Goal: Find specific page/section: Find specific page/section

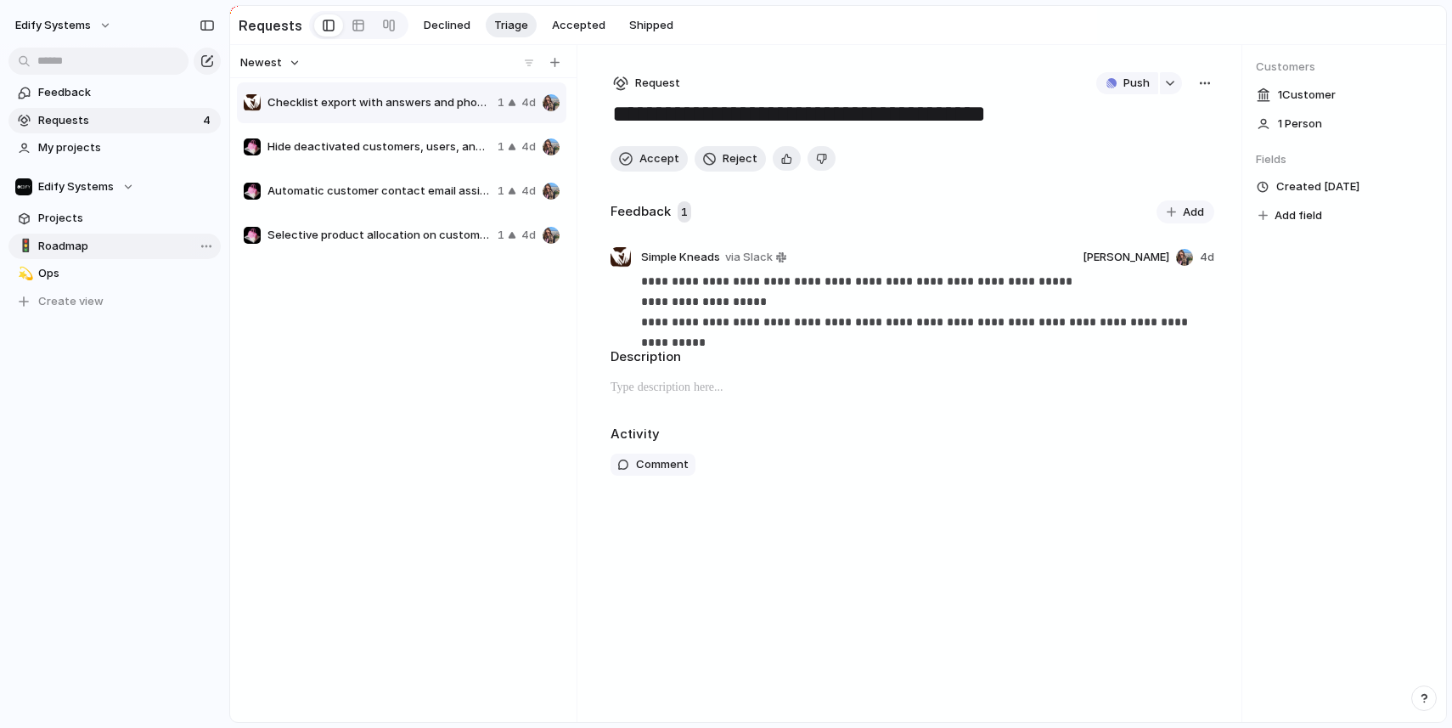
click at [80, 241] on span "Roadmap" at bounding box center [126, 246] width 177 height 17
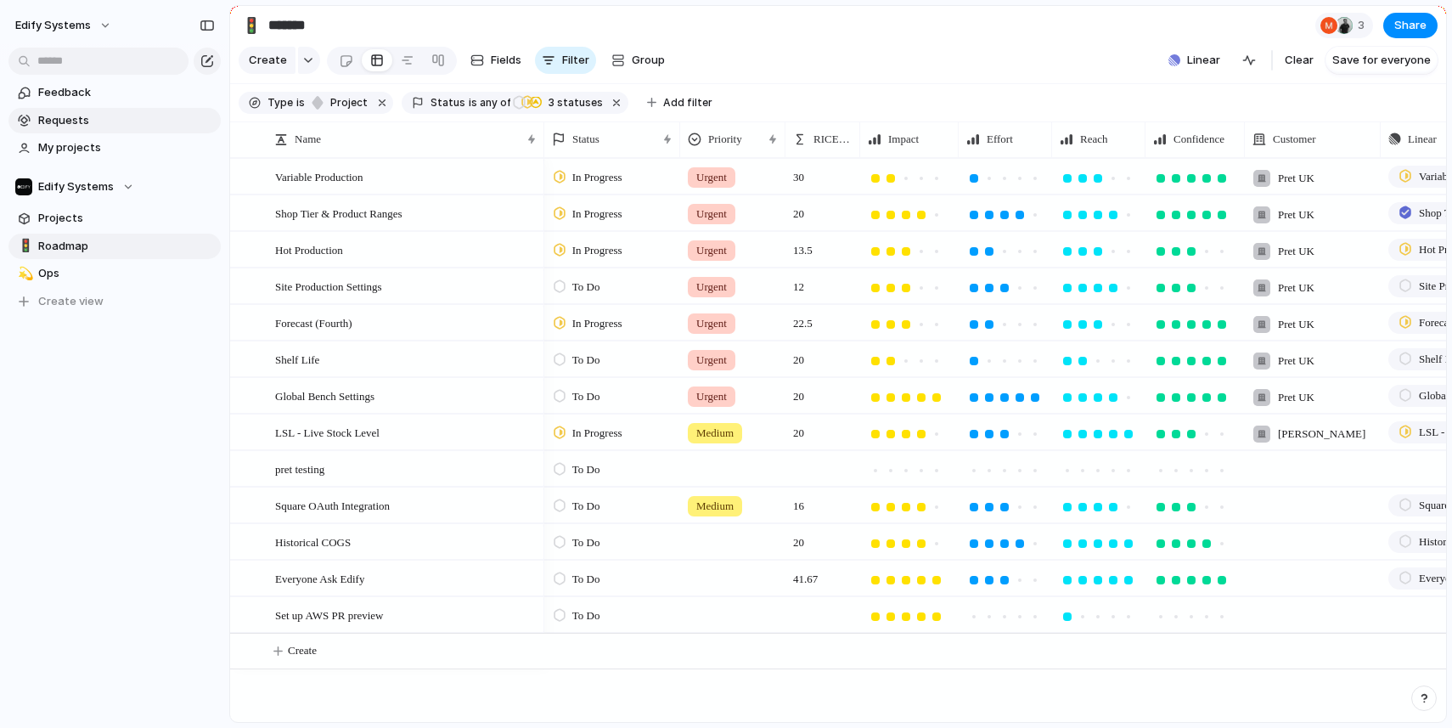
click at [127, 118] on span "Requests" at bounding box center [126, 120] width 177 height 17
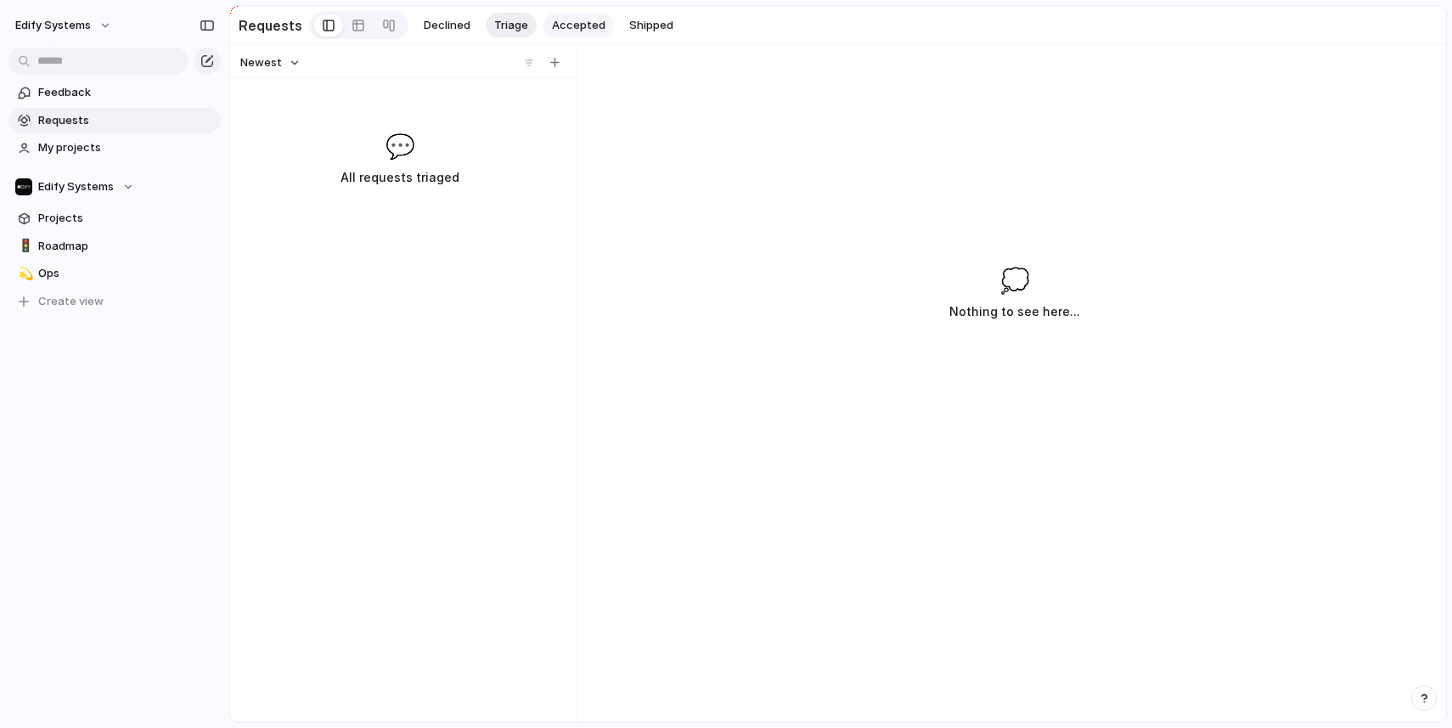
click at [565, 32] on span "Accepted" at bounding box center [578, 25] width 53 height 17
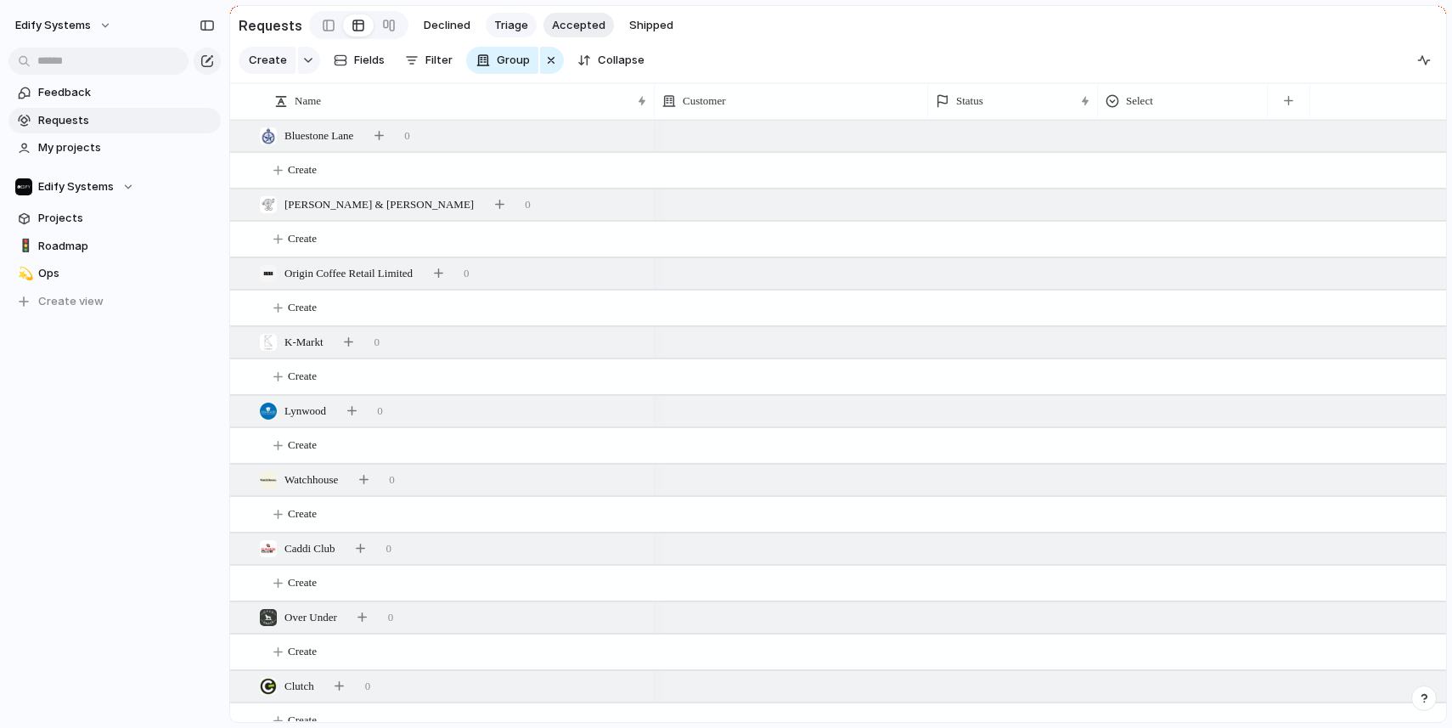
click at [518, 32] on span "Triage" at bounding box center [511, 25] width 34 height 17
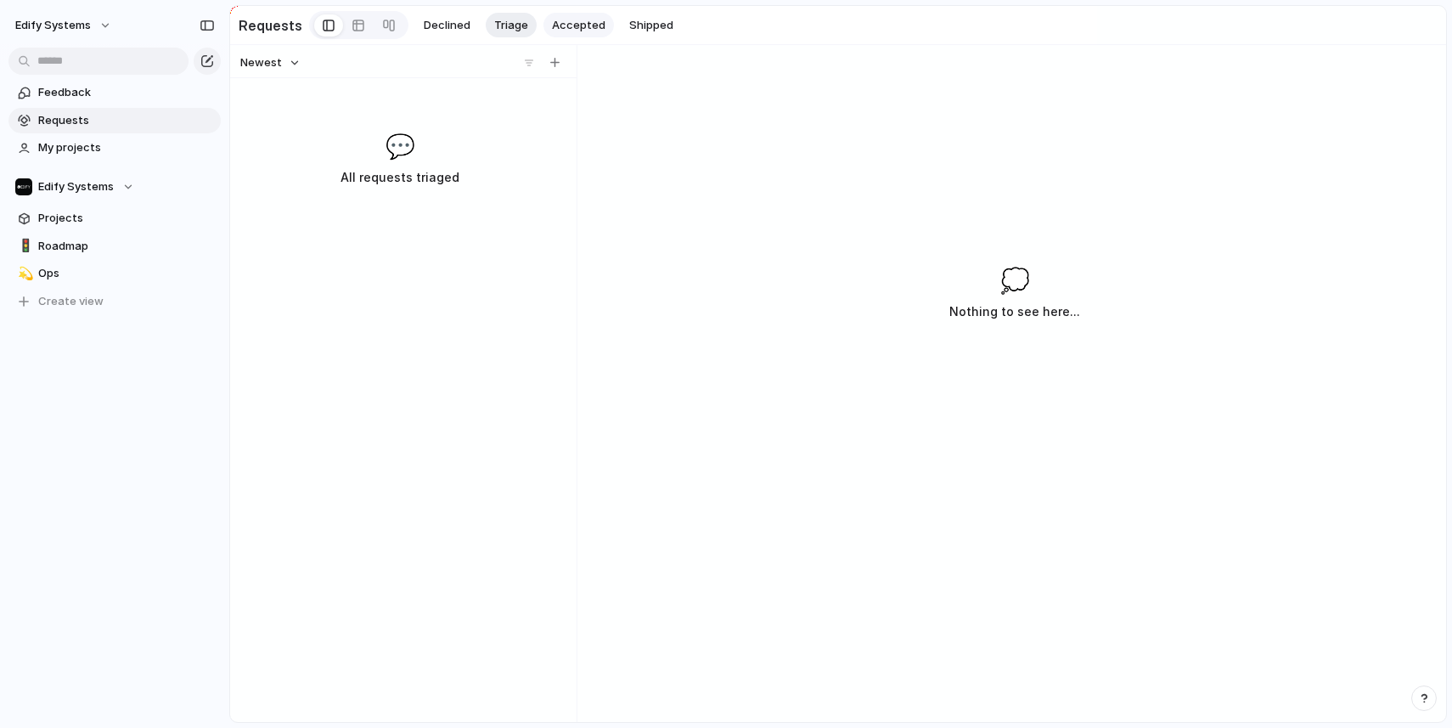
click at [559, 25] on span "Accepted" at bounding box center [578, 25] width 53 height 17
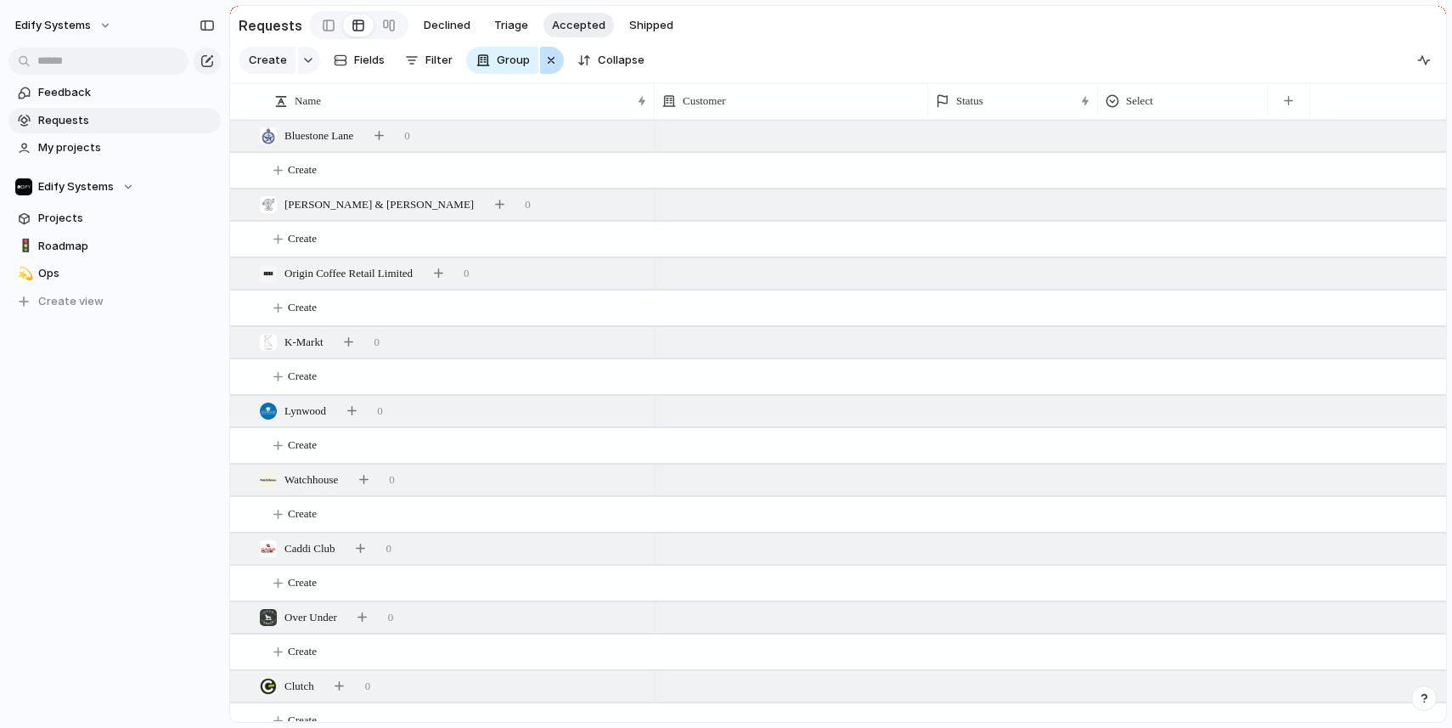
click at [540, 58] on button "button" at bounding box center [552, 60] width 24 height 27
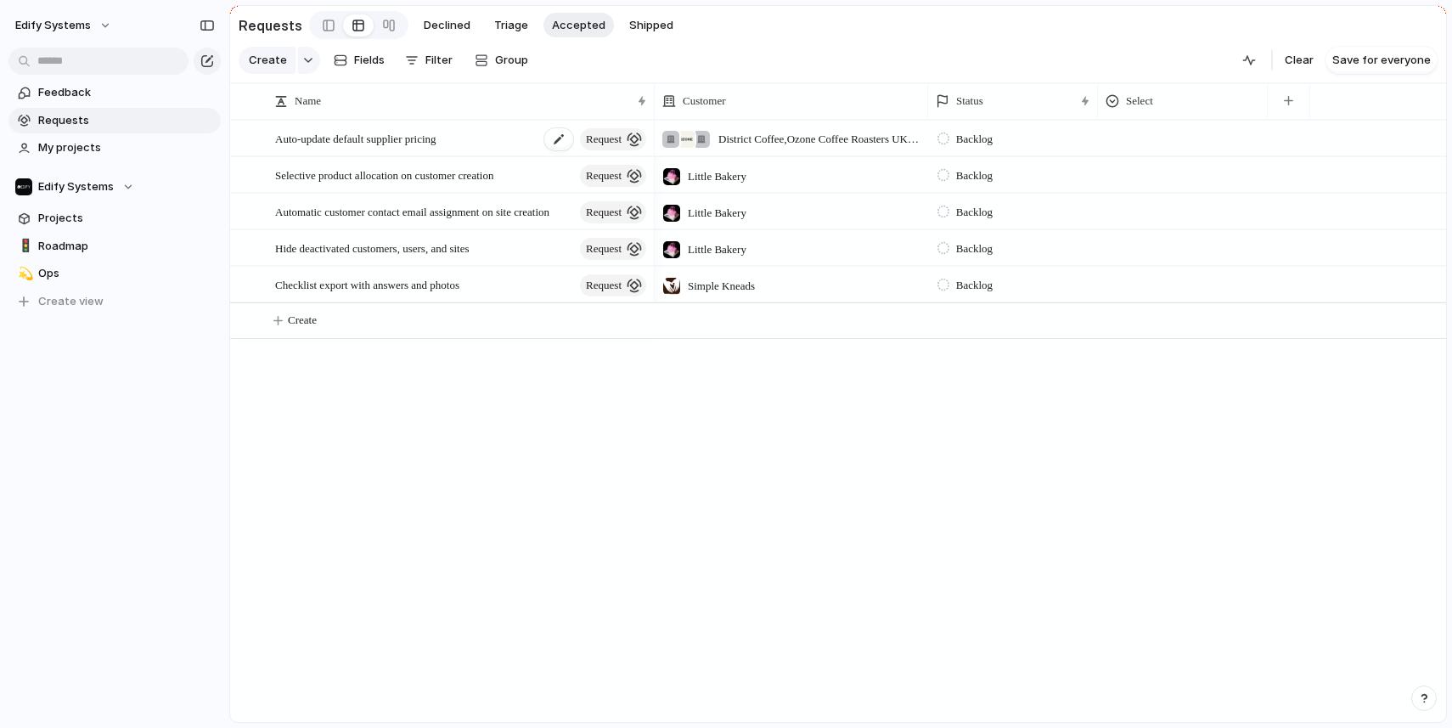
click at [600, 132] on span "request" at bounding box center [604, 139] width 36 height 24
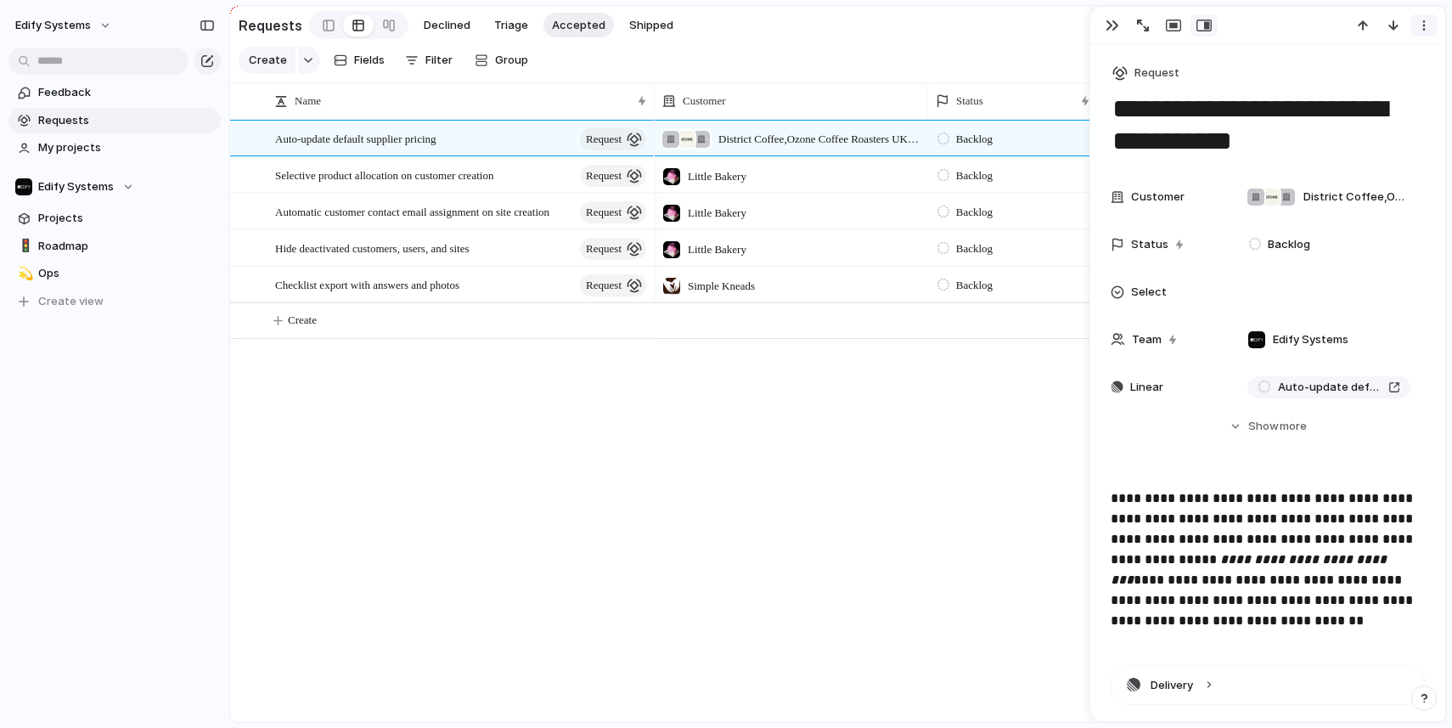
click at [1421, 27] on div "button" at bounding box center [1424, 26] width 14 height 14
click at [1151, 81] on div "Mark as duplicate Delete" at bounding box center [726, 364] width 1452 height 728
click at [1146, 75] on span "Request" at bounding box center [1156, 73] width 45 height 17
click at [415, 378] on div "Goal Program Initiative Launch Request Project Customize" at bounding box center [726, 364] width 1452 height 728
click at [415, 378] on div "Auto-update default supplier pricing request Selective product allocation on cu…" at bounding box center [838, 421] width 1216 height 602
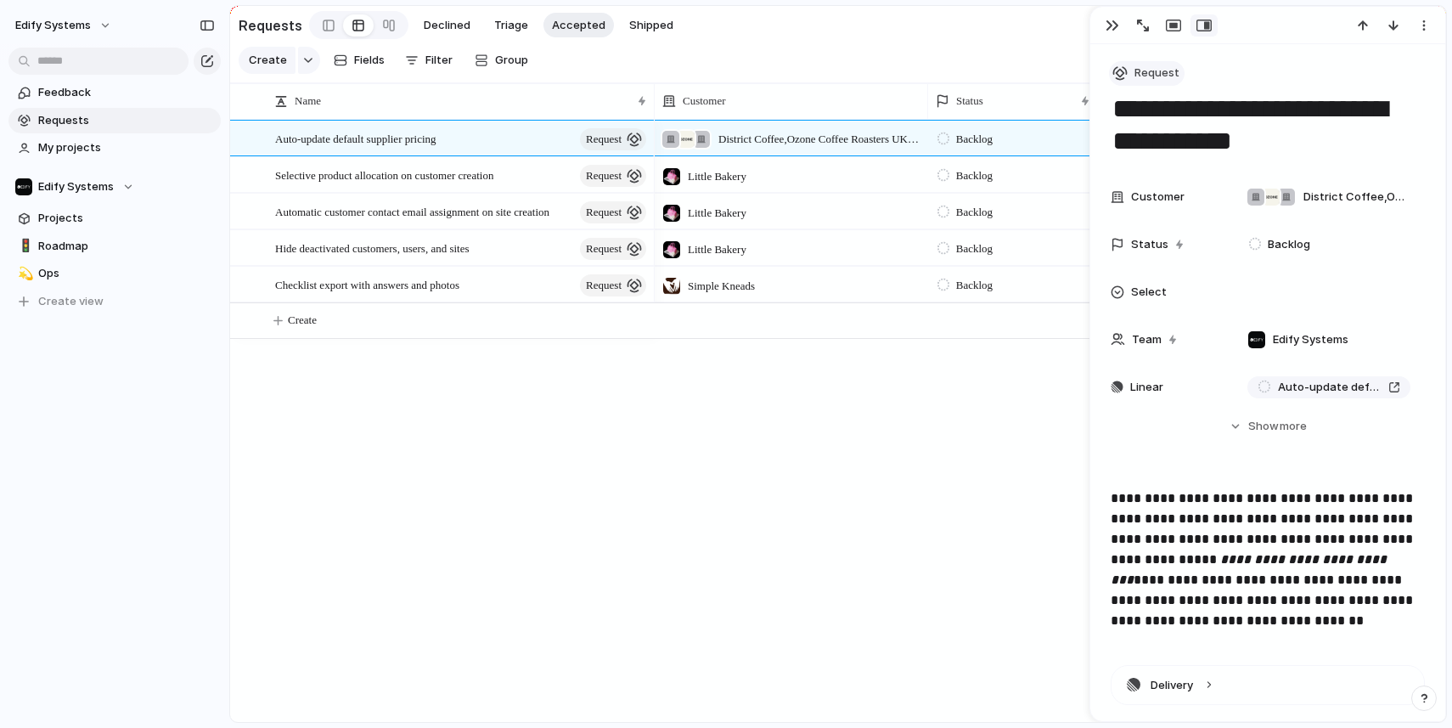
click at [1139, 75] on span "Request" at bounding box center [1156, 73] width 45 height 17
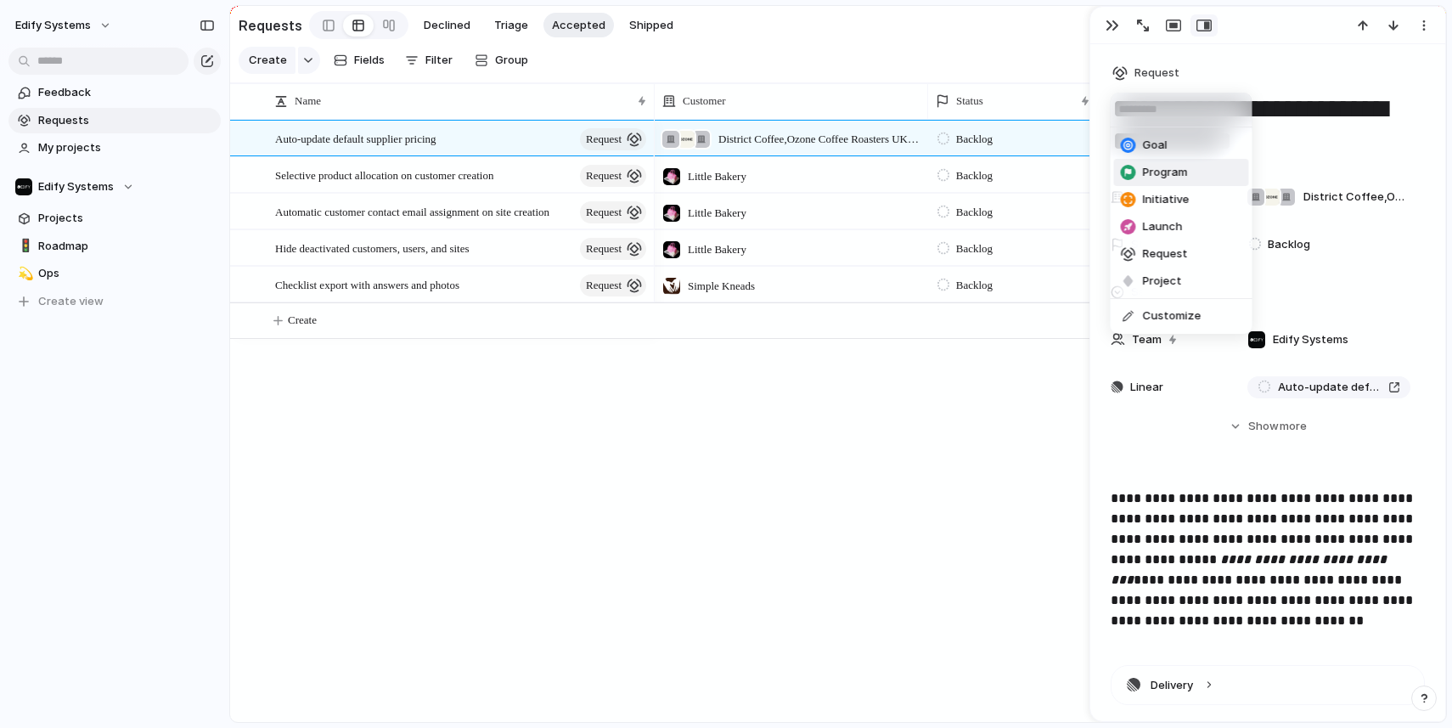
click at [953, 498] on div "Goal Program Initiative Launch Request Project Customize" at bounding box center [726, 364] width 1452 height 728
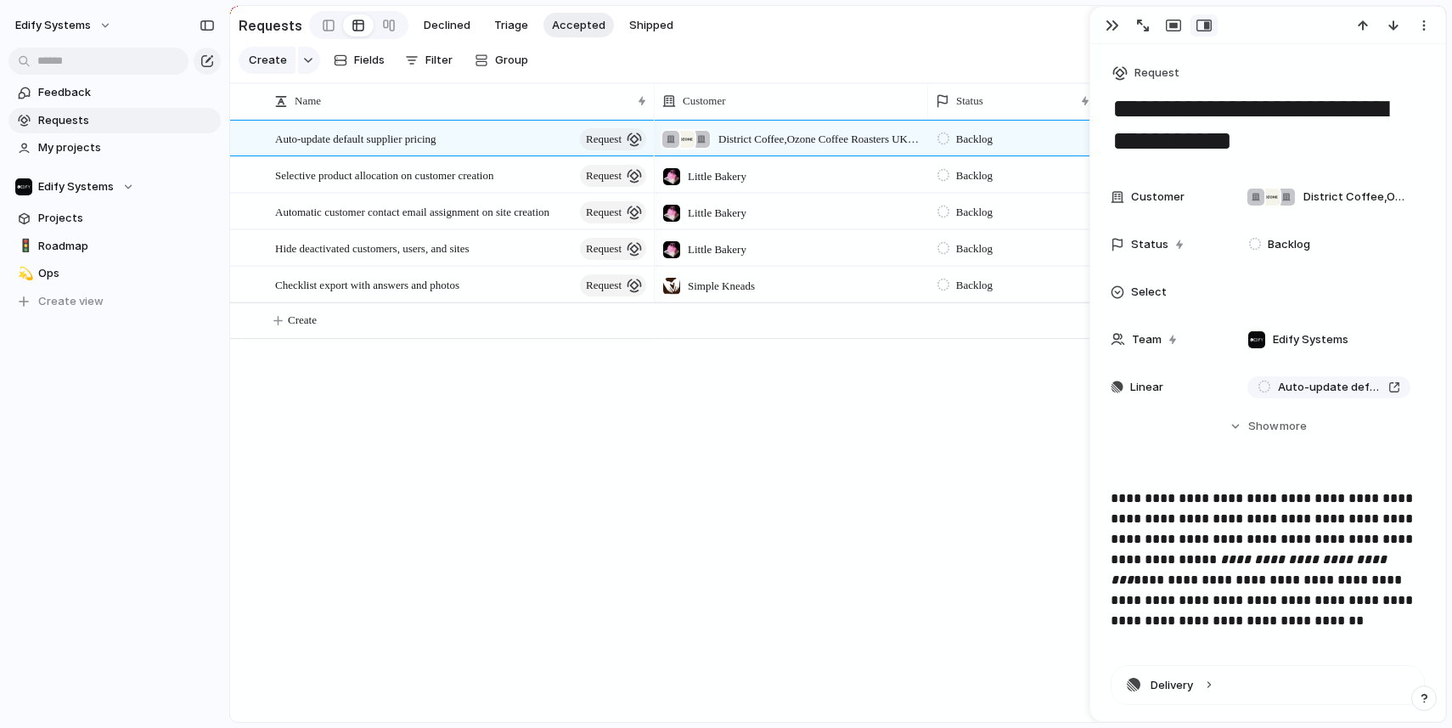
click at [445, 444] on div "Auto-update default supplier pricing request Selective product allocation on cu…" at bounding box center [838, 421] width 1216 height 602
click at [1111, 25] on div "button" at bounding box center [1112, 26] width 14 height 14
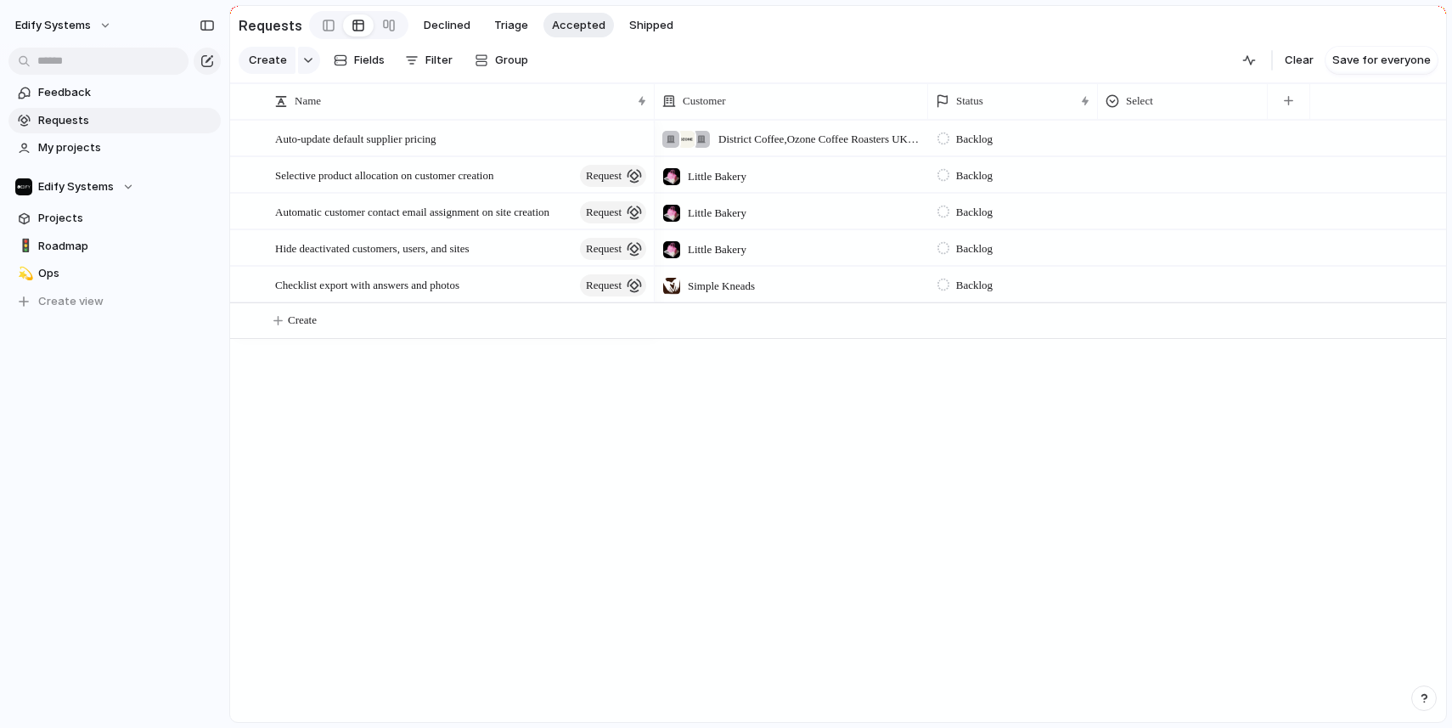
click at [485, 374] on div "Auto-update default supplier pricing Selective product allocation on customer c…" at bounding box center [838, 421] width 1216 height 602
click at [493, 169] on span "Selective product allocation on customer creation" at bounding box center [384, 175] width 218 height 20
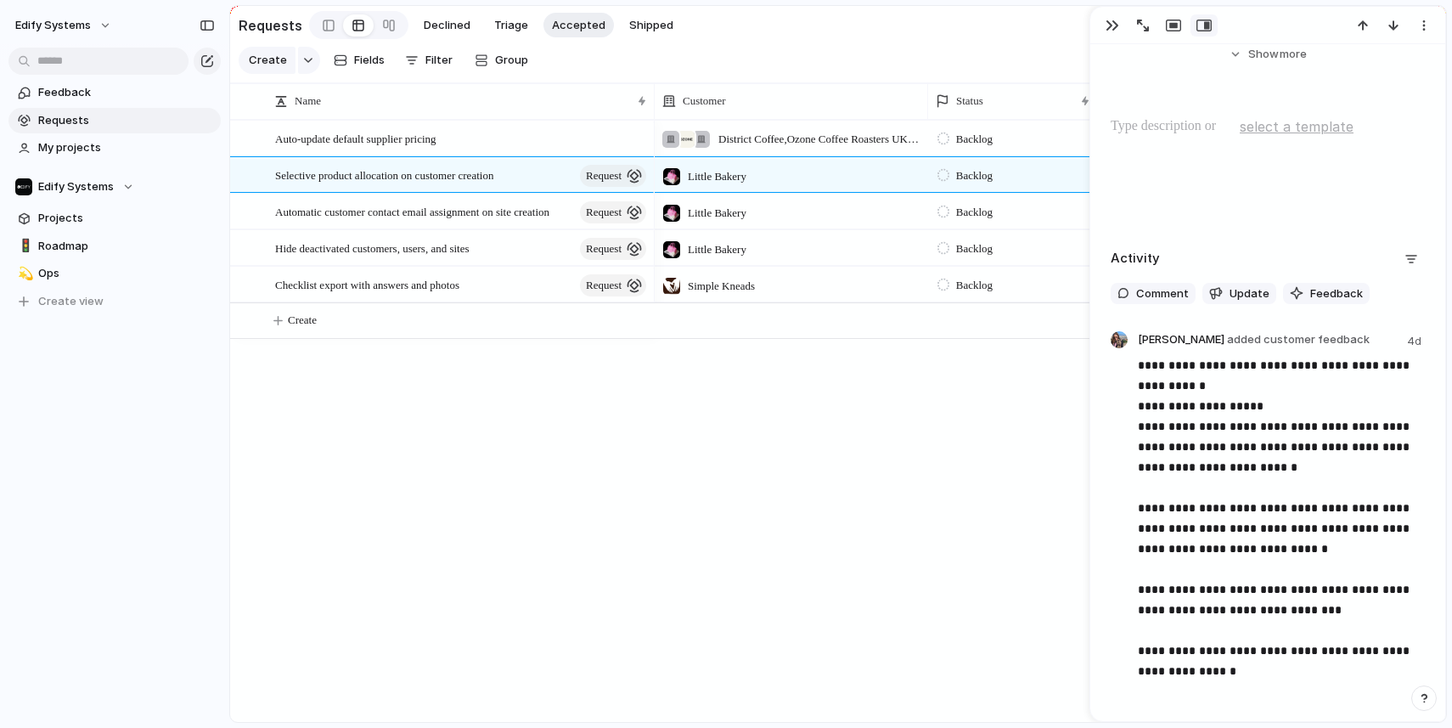
scroll to position [462, 0]
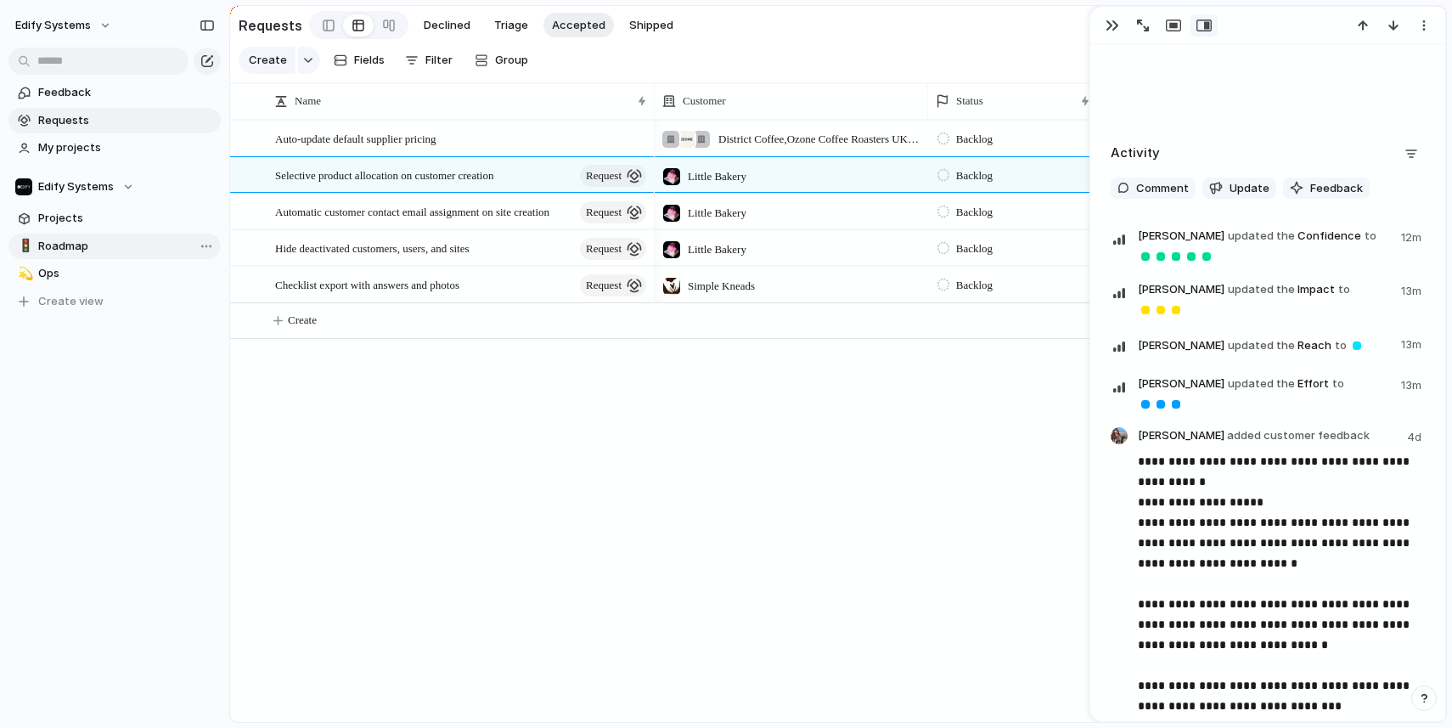
click at [78, 246] on span "Roadmap" at bounding box center [126, 246] width 177 height 17
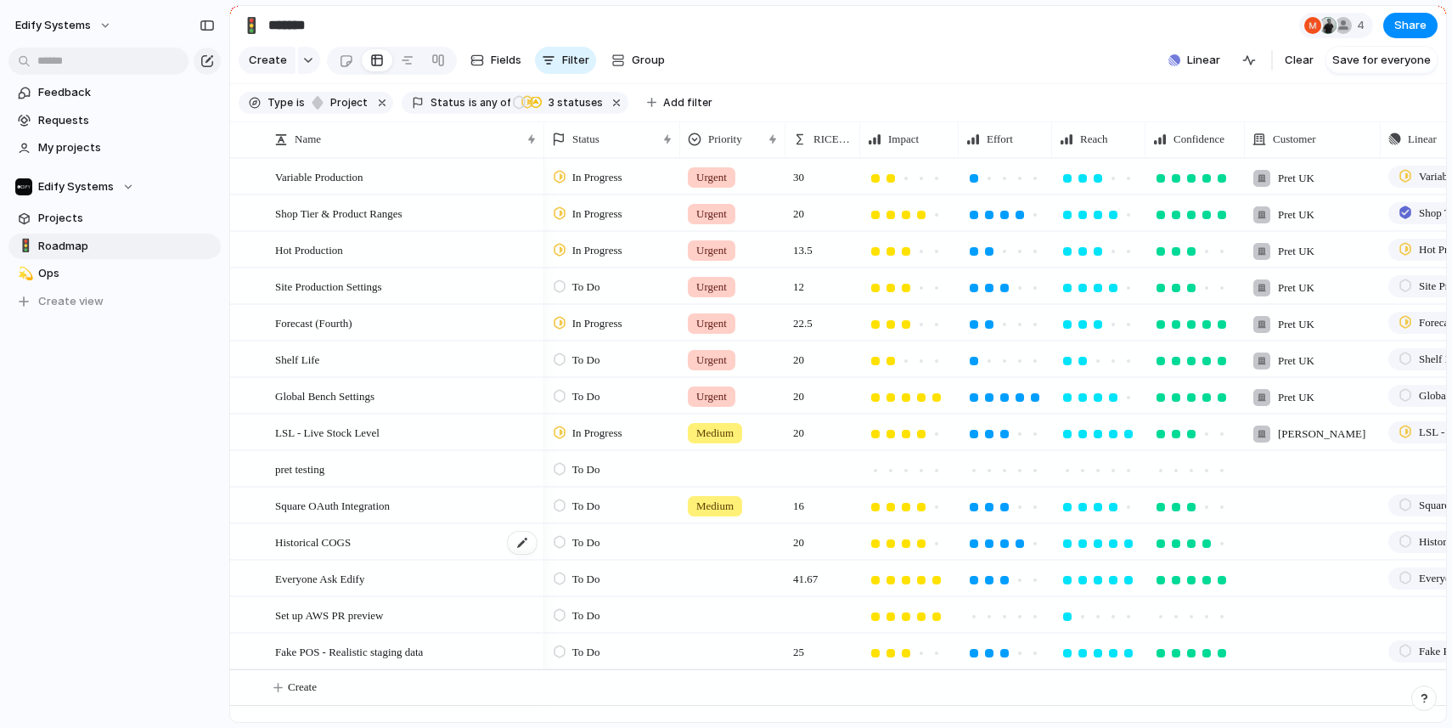
scroll to position [0, 1]
